Goal: Navigation & Orientation: Find specific page/section

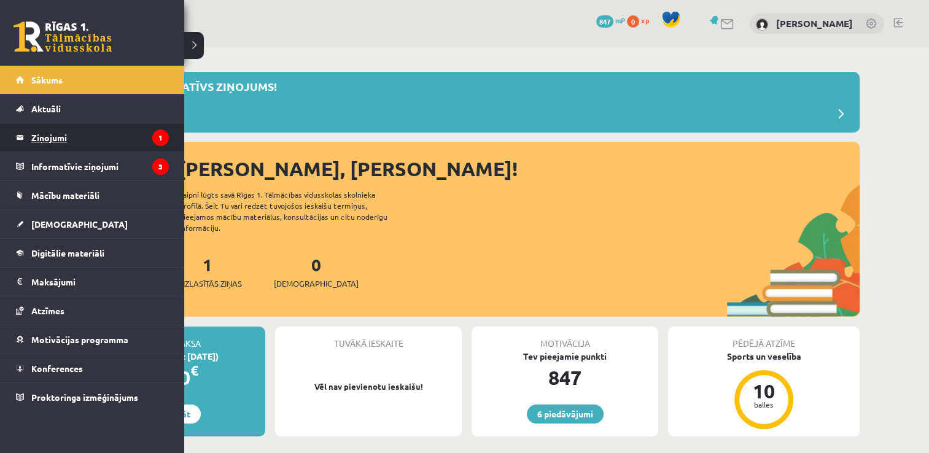
click at [44, 131] on legend "Ziņojumi 1" at bounding box center [100, 137] width 138 height 28
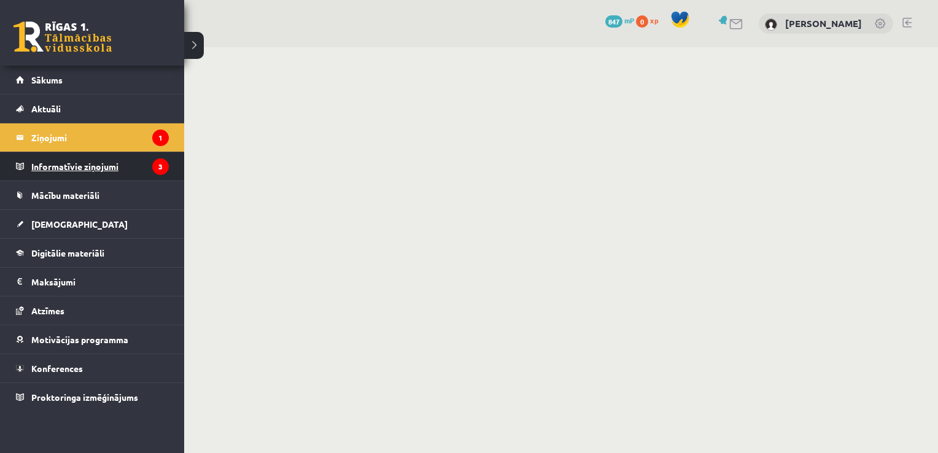
click at [49, 166] on legend "Informatīvie ziņojumi 3" at bounding box center [100, 166] width 138 height 28
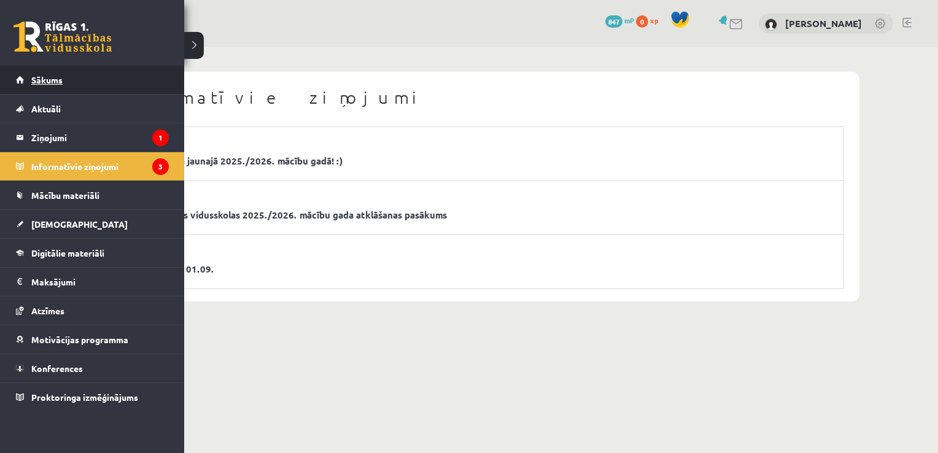
click at [52, 77] on span "Sākums" at bounding box center [46, 79] width 31 height 11
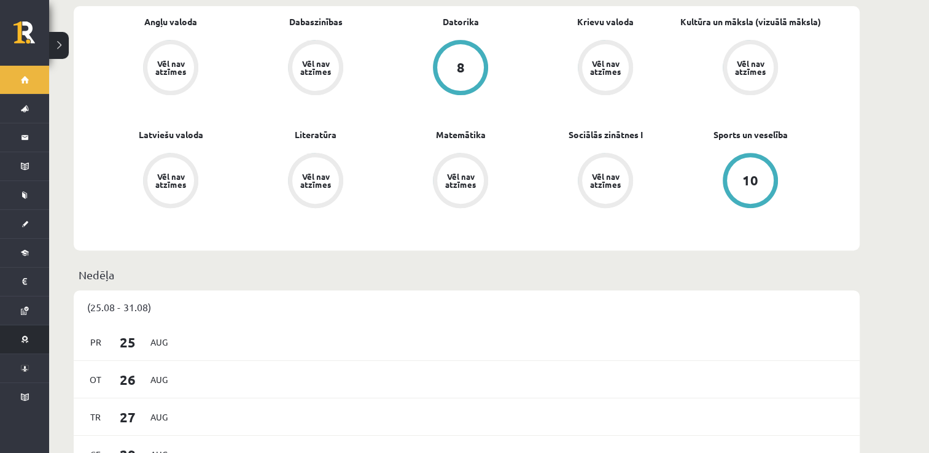
scroll to position [491, 0]
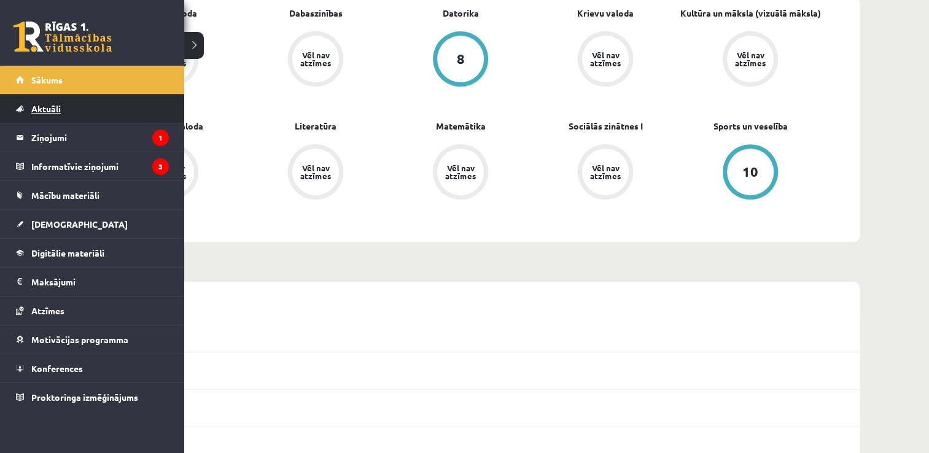
click at [62, 112] on link "Aktuāli" at bounding box center [92, 109] width 153 height 28
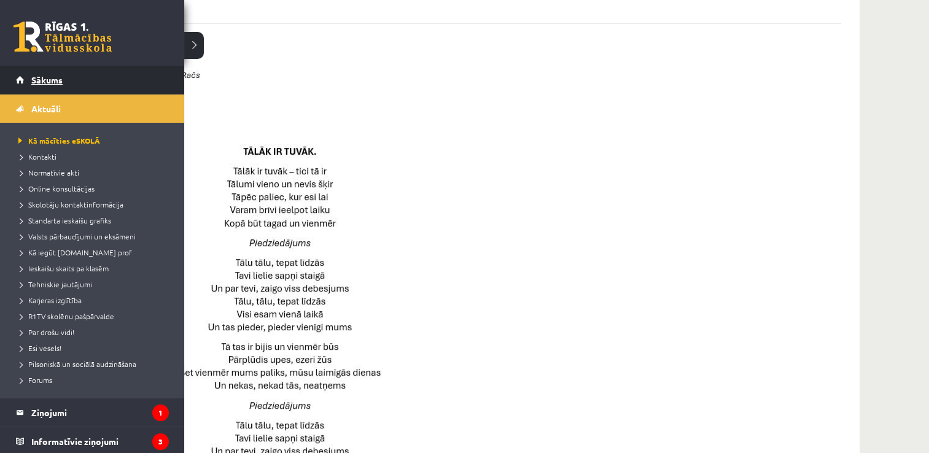
click at [53, 80] on span "Sākums" at bounding box center [46, 79] width 31 height 11
